Goal: Use online tool/utility

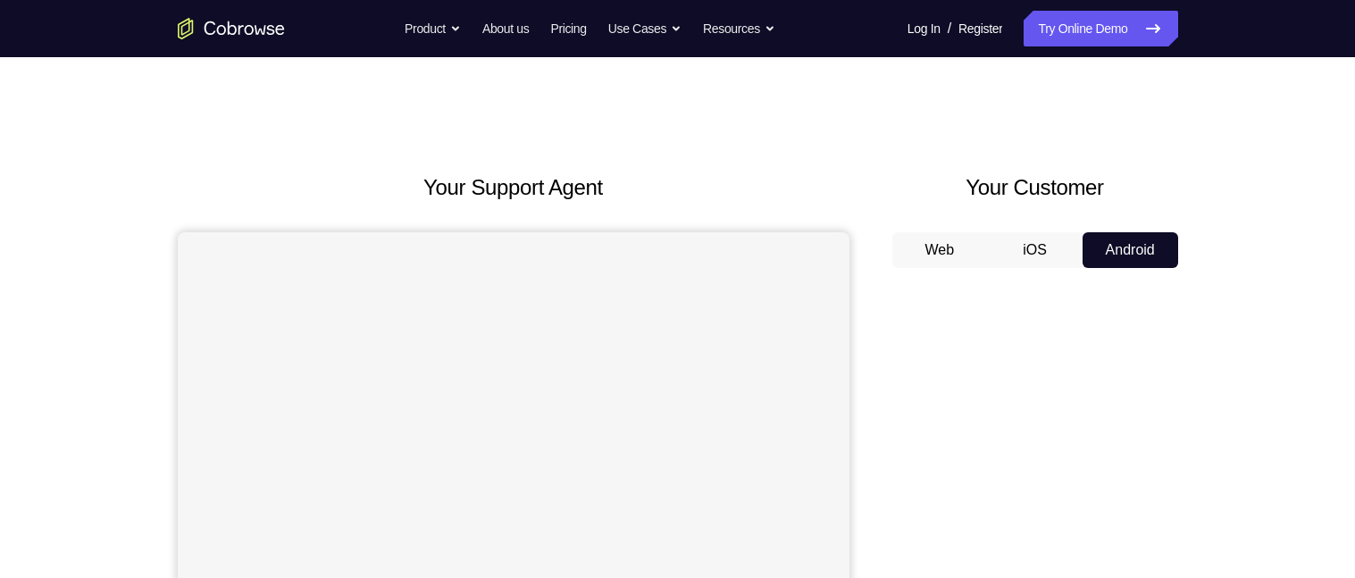
scroll to position [38, 0]
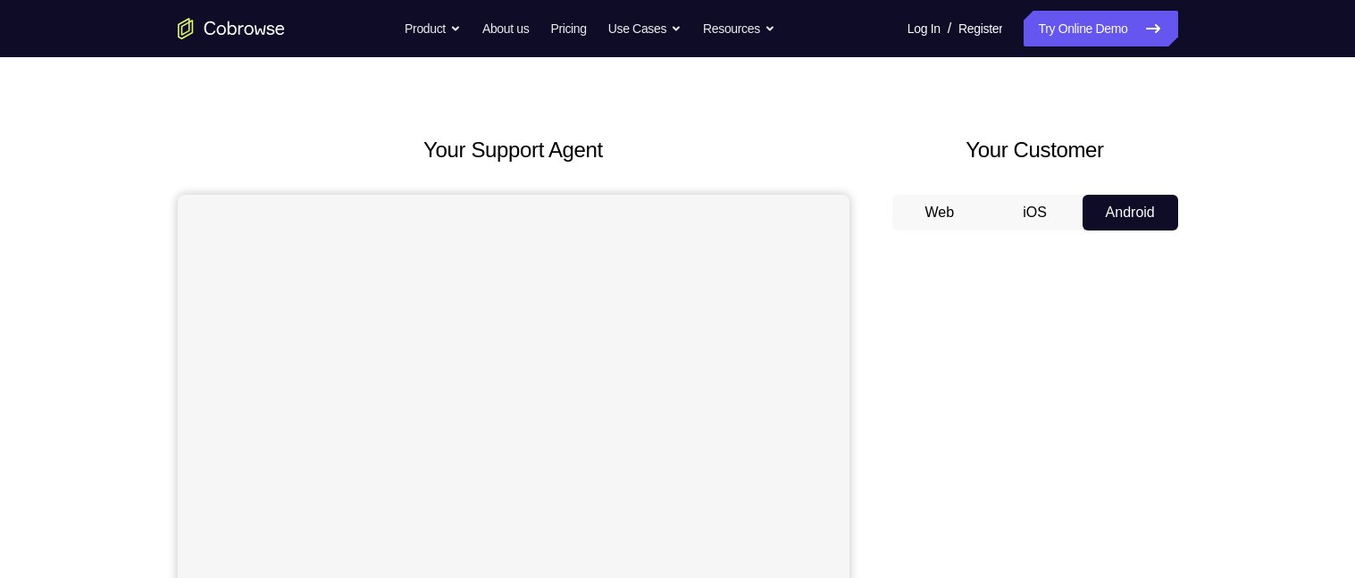
click at [1032, 211] on button "iOS" at bounding box center [1035, 213] width 96 height 36
click at [1125, 201] on button "Android" at bounding box center [1131, 213] width 96 height 36
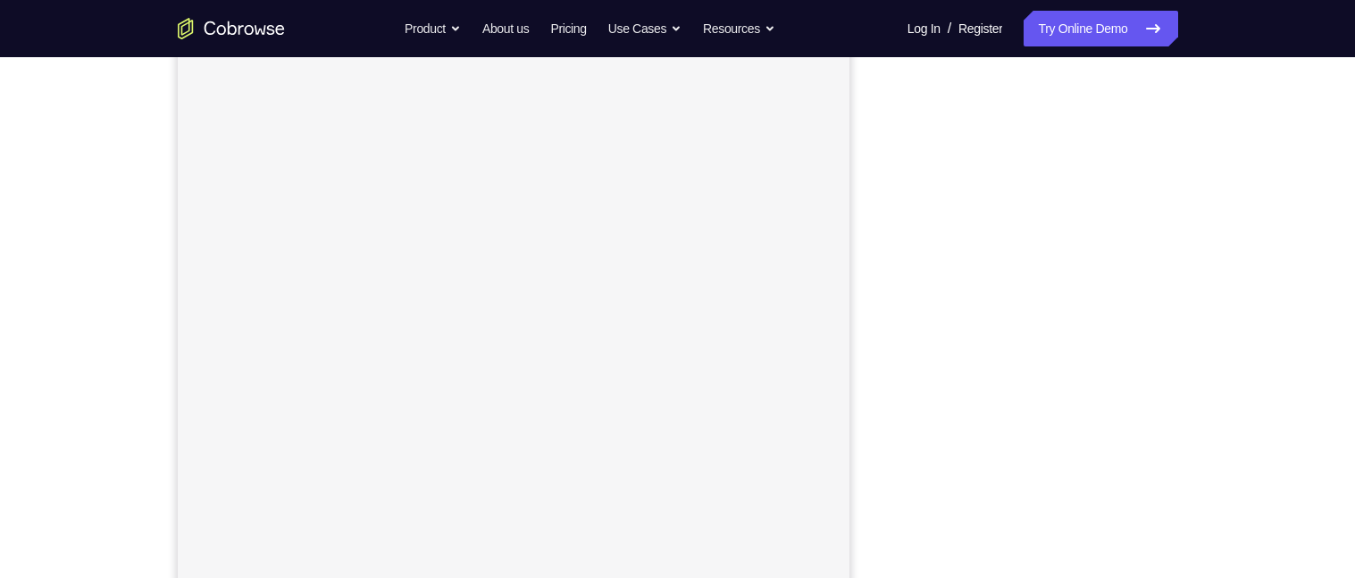
scroll to position [254, 0]
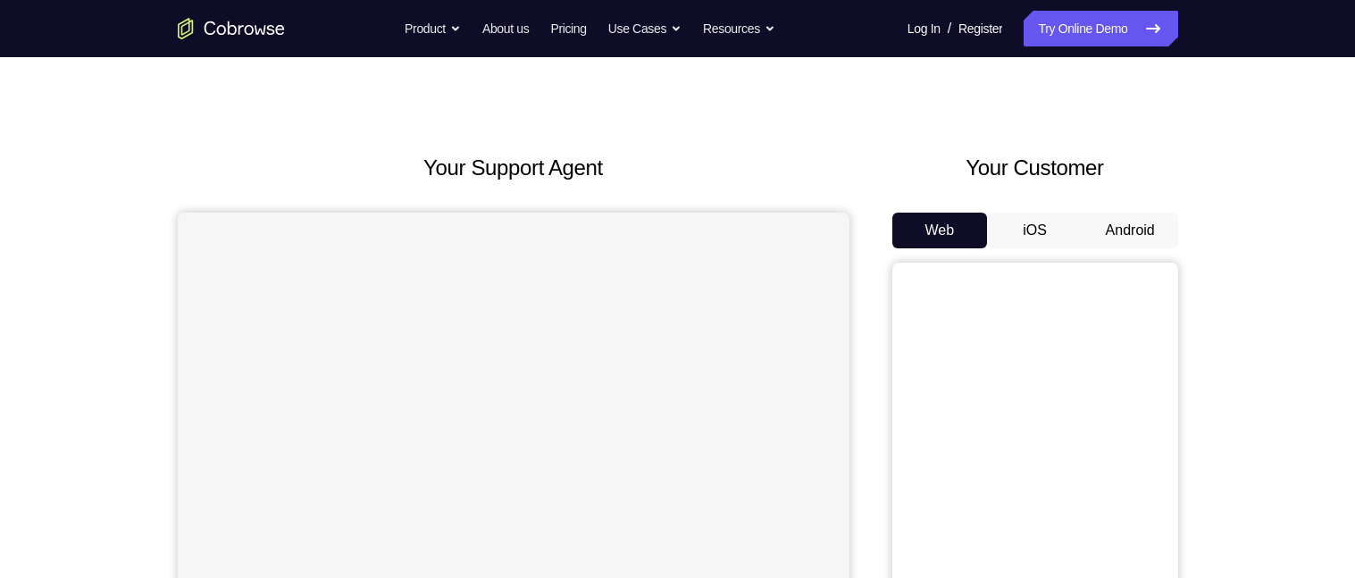
scroll to position [29, 0]
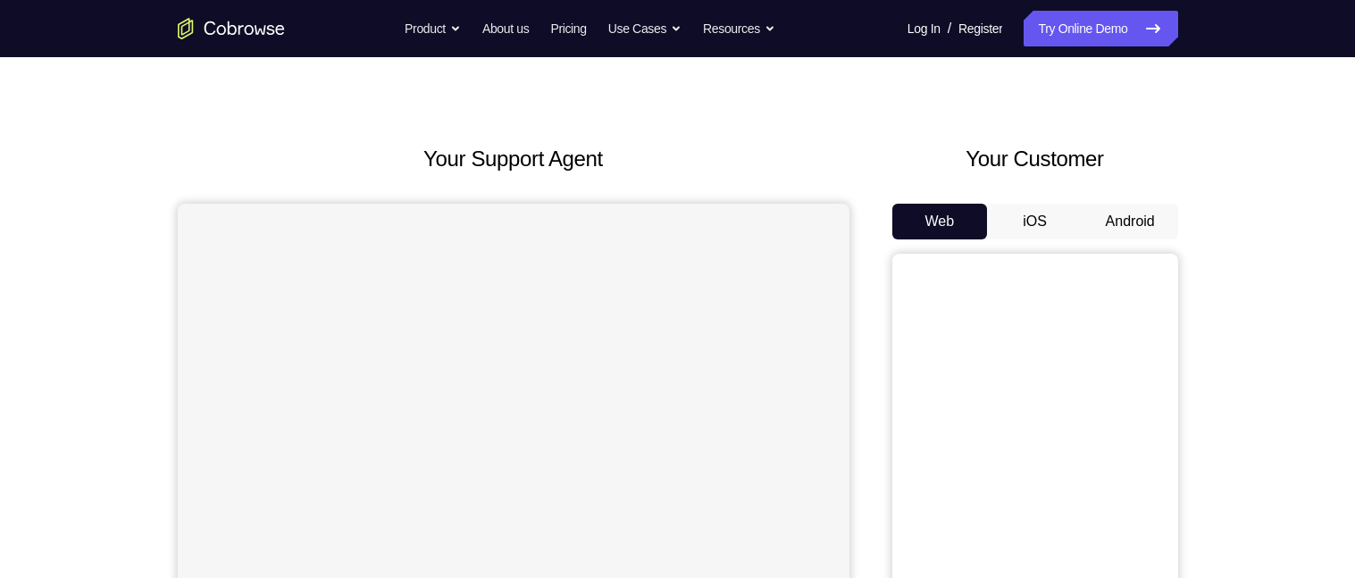
click at [1143, 216] on button "Android" at bounding box center [1131, 222] width 96 height 36
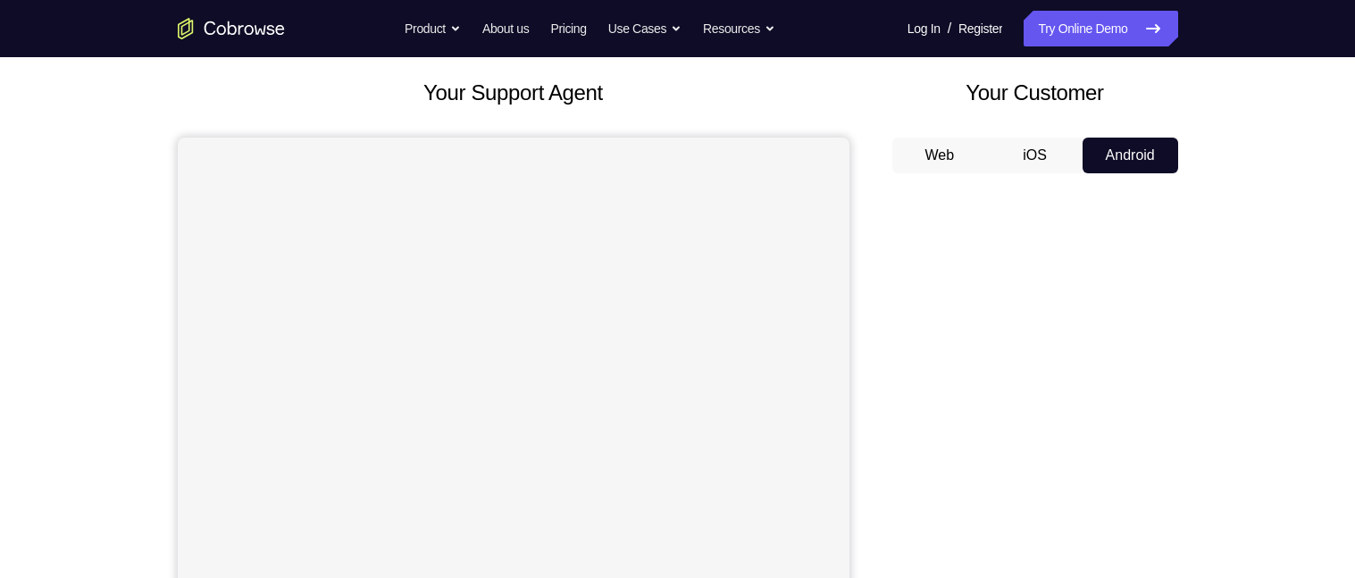
scroll to position [93, 0]
